Goal: Task Accomplishment & Management: Manage account settings

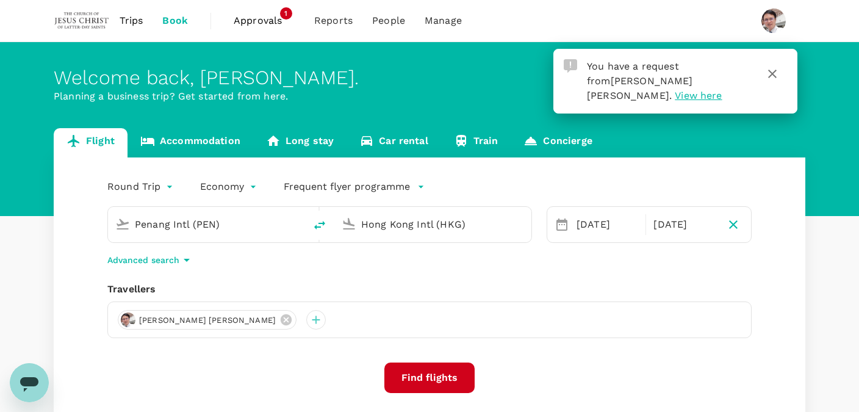
click at [722, 90] on span "View here" at bounding box center [698, 96] width 47 height 12
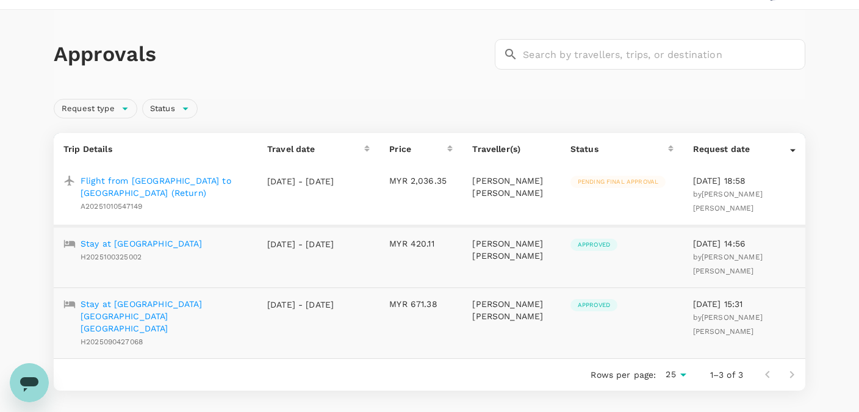
scroll to position [64, 0]
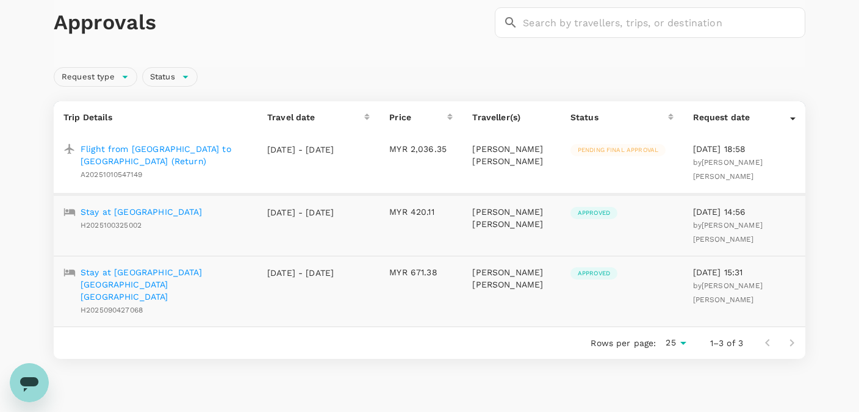
click at [121, 148] on p "Flight from [GEOGRAPHIC_DATA] to [GEOGRAPHIC_DATA] (Return)" at bounding box center [164, 155] width 167 height 24
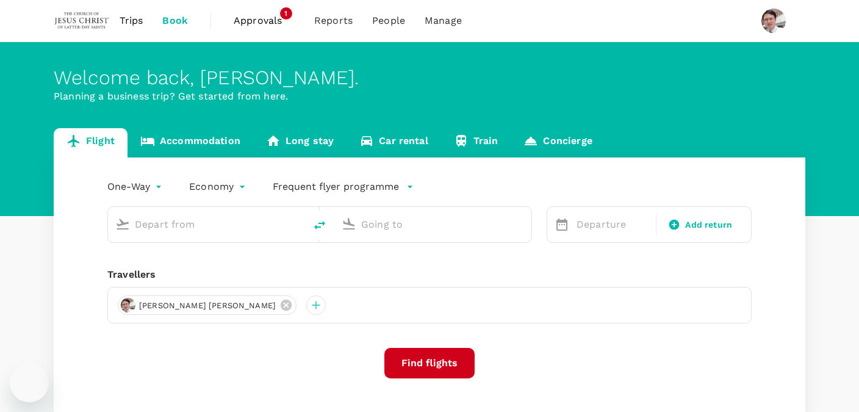
type input "roundtrip"
type input "Penang Intl (PEN)"
type input "Hong Kong Intl (HKG)"
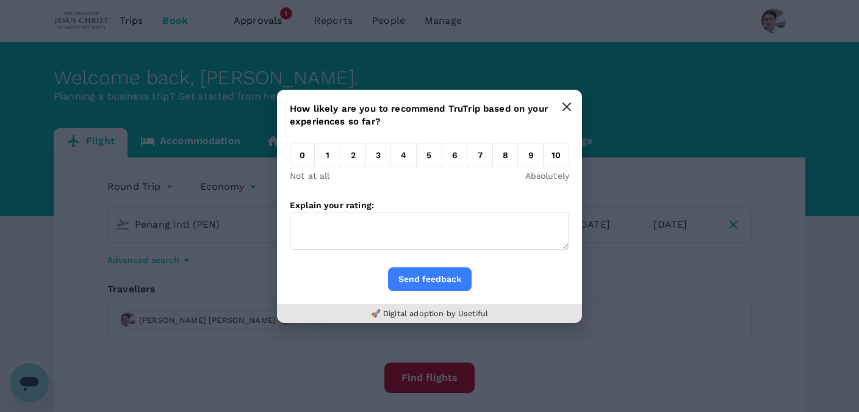
click at [565, 106] on icon "button" at bounding box center [567, 107] width 10 height 10
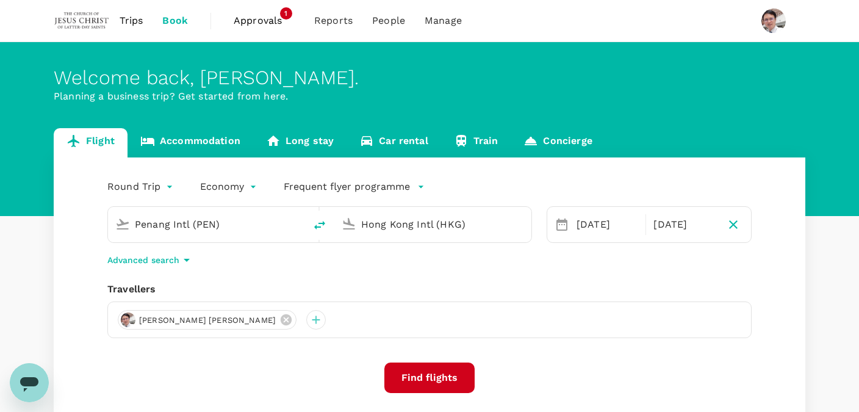
click at [258, 20] on span "Approvals" at bounding box center [264, 20] width 61 height 15
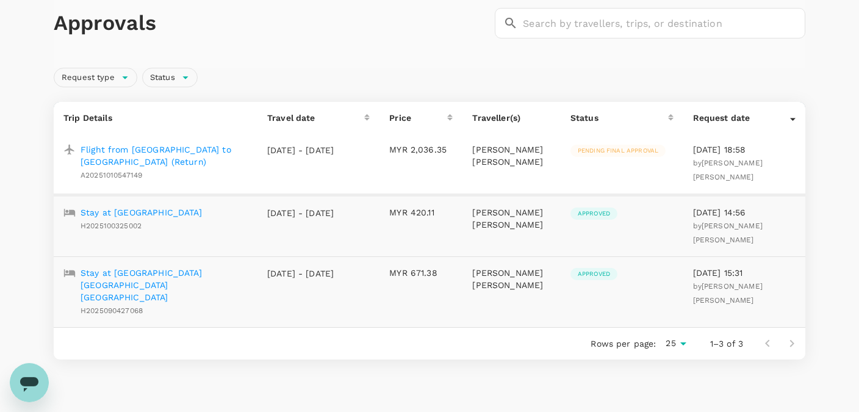
scroll to position [64, 0]
click at [129, 150] on p "Flight from [GEOGRAPHIC_DATA] to [GEOGRAPHIC_DATA] (Return)" at bounding box center [164, 155] width 167 height 24
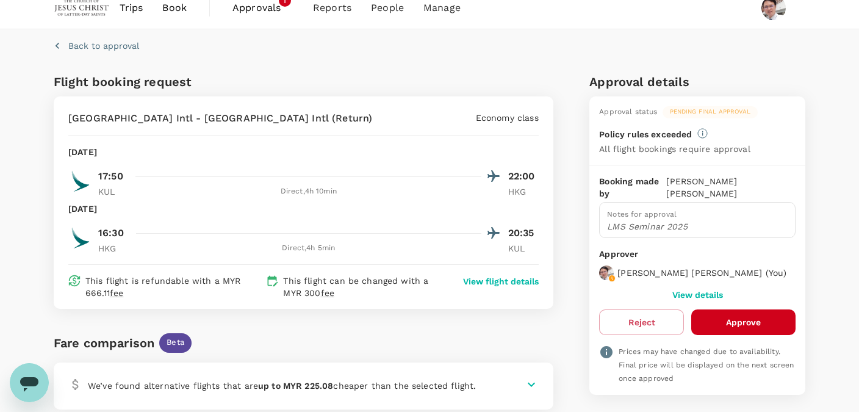
scroll to position [77, 0]
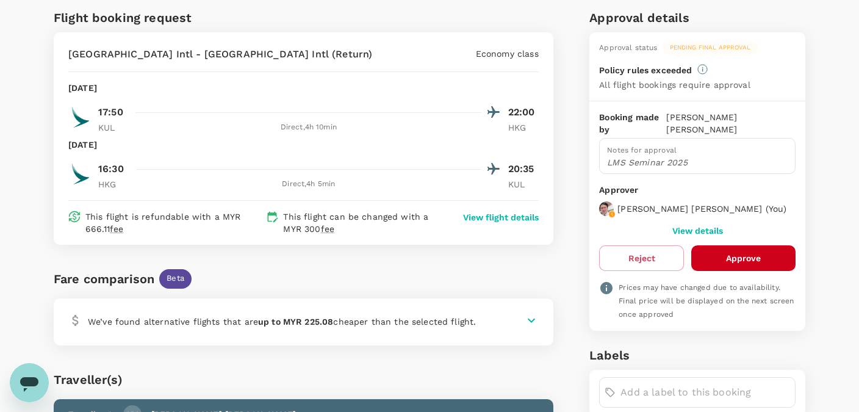
click at [739, 256] on button "Approve" at bounding box center [744, 258] width 104 height 26
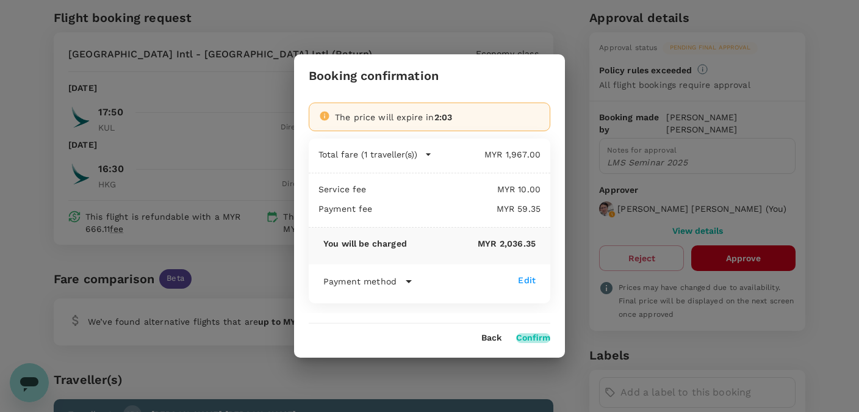
click at [537, 336] on button "Confirm" at bounding box center [533, 338] width 34 height 10
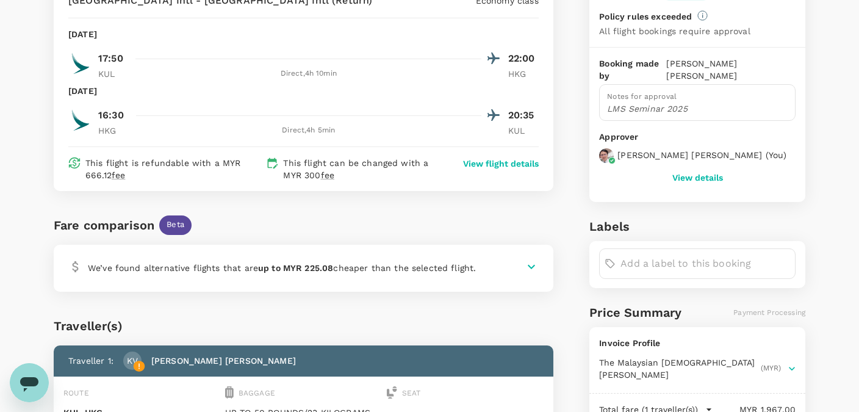
scroll to position [0, 0]
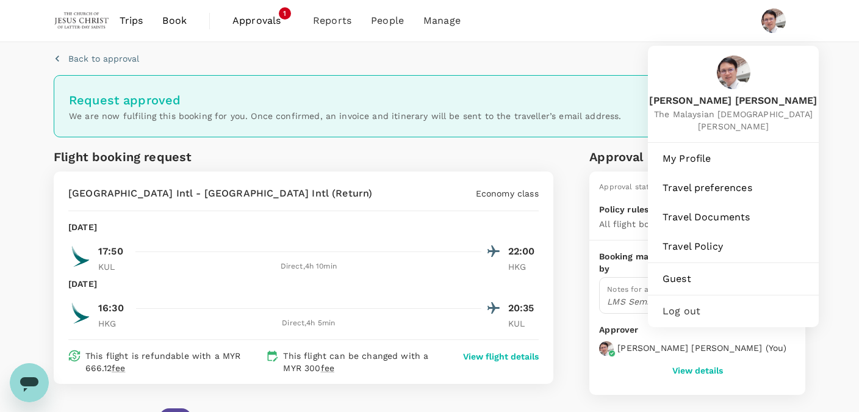
click at [776, 24] on img at bounding box center [774, 21] width 24 height 24
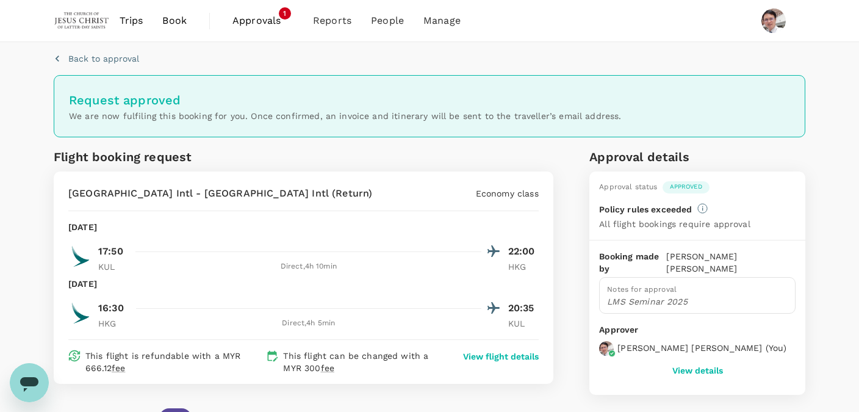
click at [776, 24] on img at bounding box center [774, 21] width 24 height 24
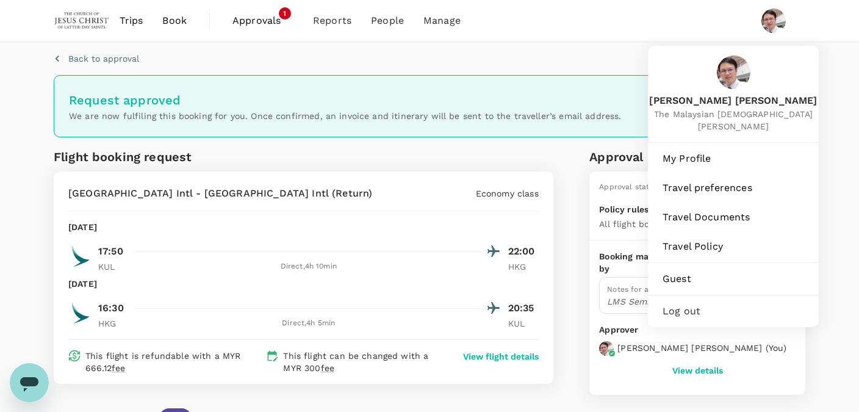
click at [693, 309] on span "Log out" at bounding box center [734, 311] width 142 height 15
